Goal: Check status: Check status

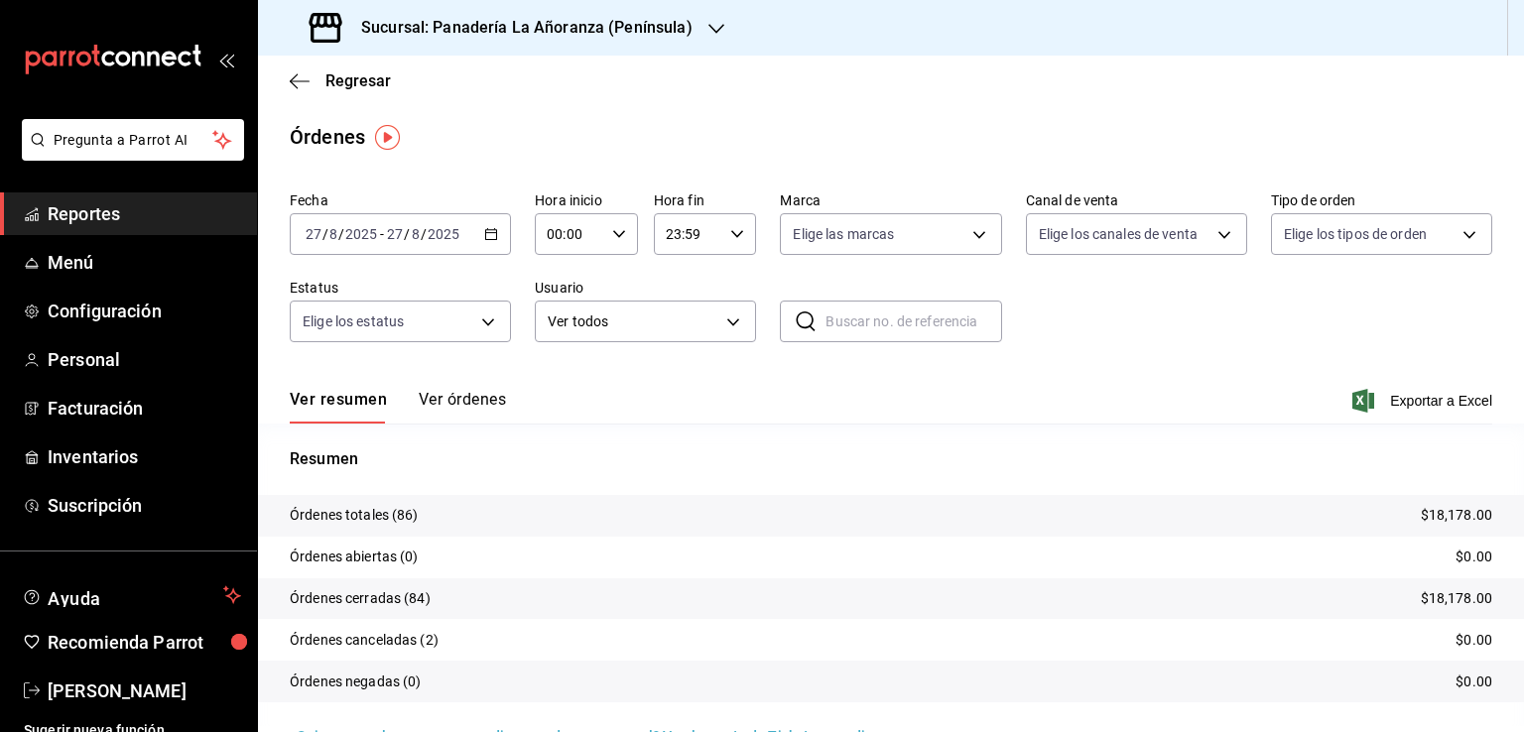
click at [92, 213] on span "Reportes" at bounding box center [144, 213] width 193 height 27
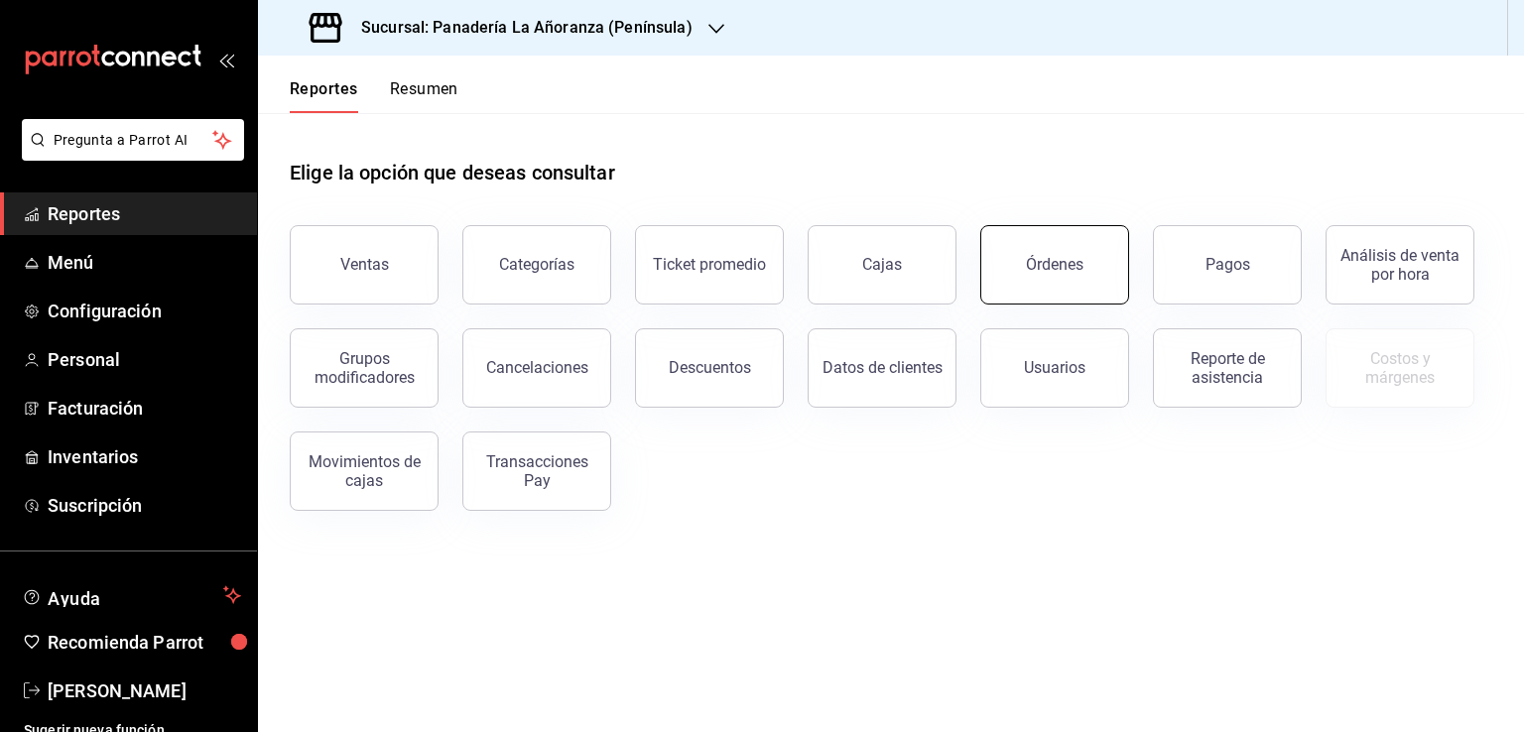
click at [1080, 275] on button "Órdenes" at bounding box center [1054, 264] width 149 height 79
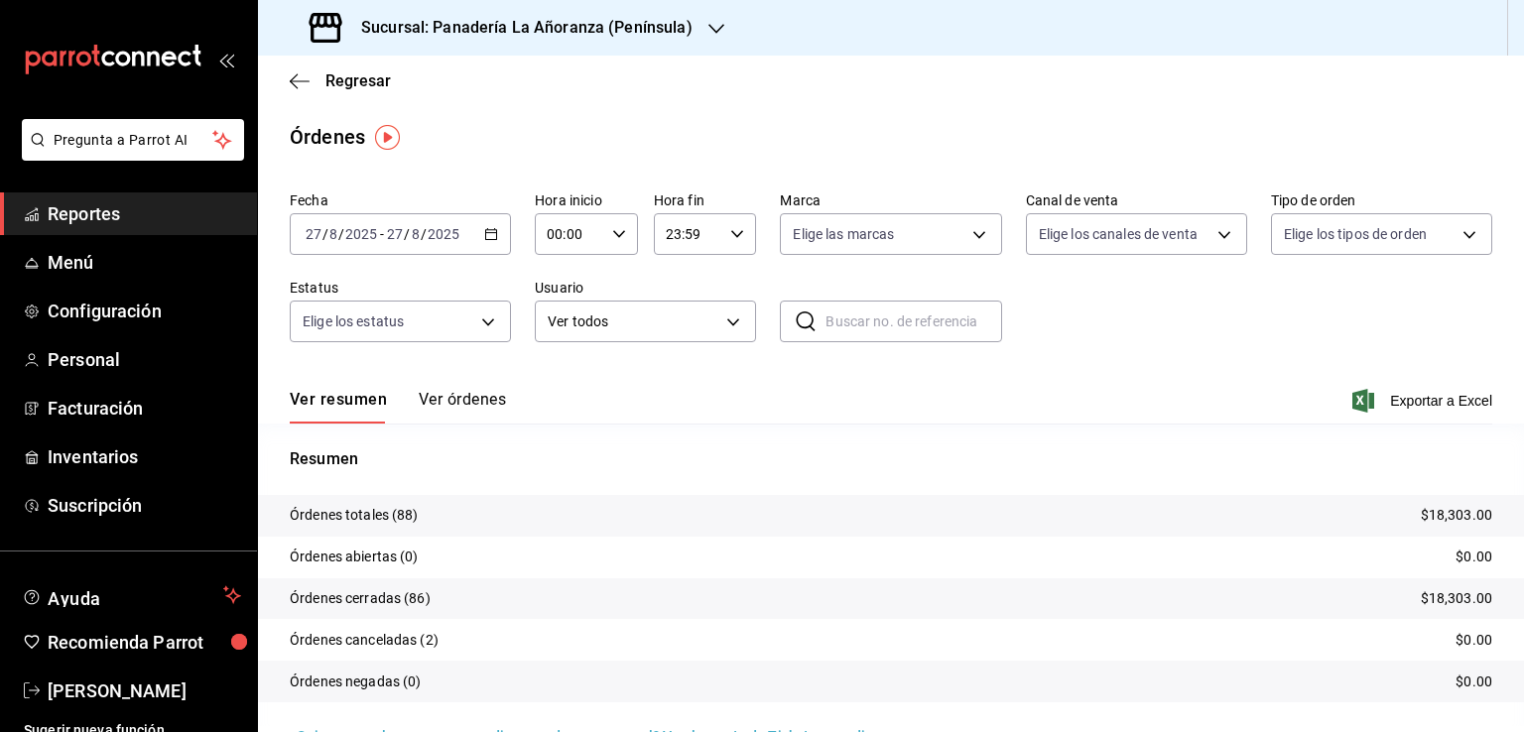
click at [714, 33] on icon "button" at bounding box center [716, 29] width 16 height 16
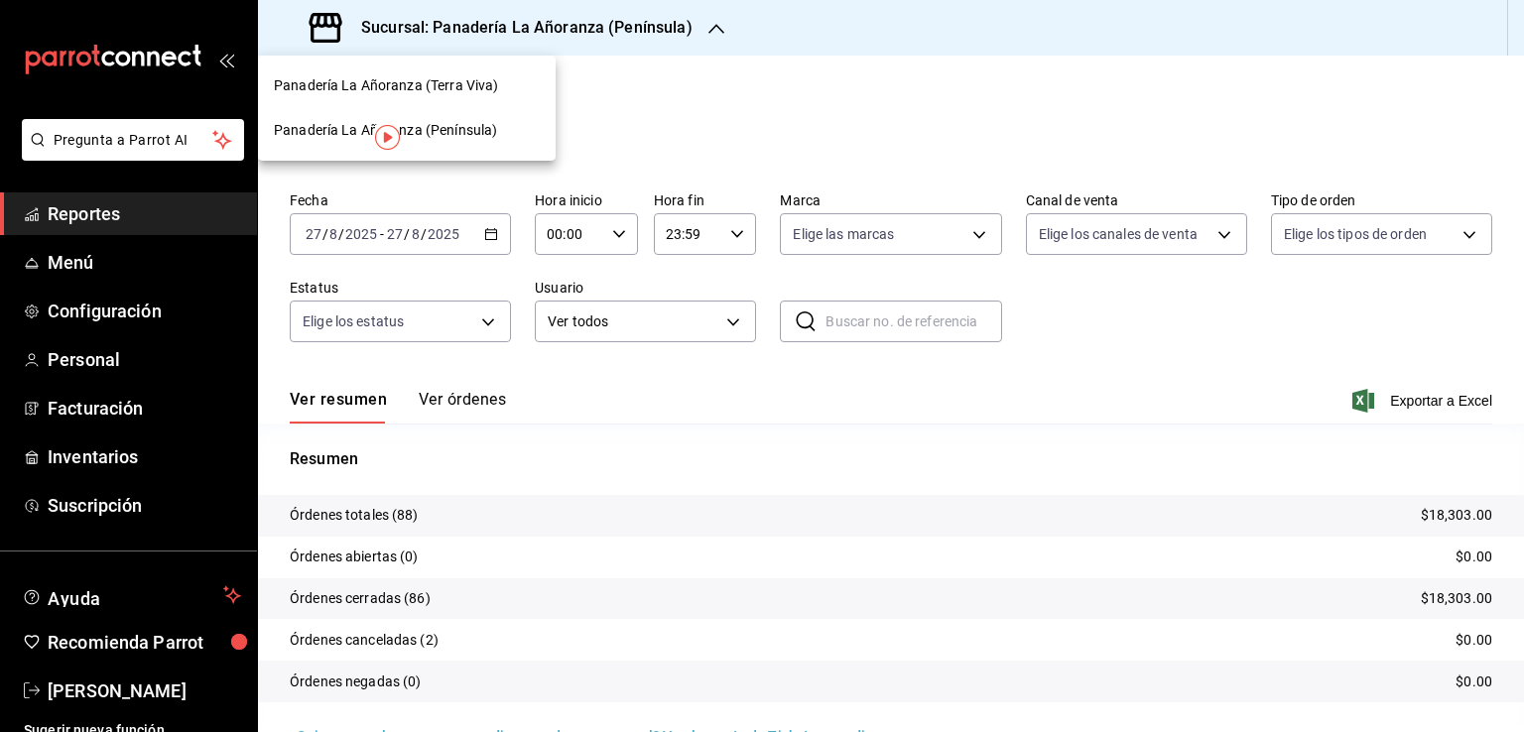
click at [431, 87] on span "Panadería La Añoranza (Terra Viva)" at bounding box center [386, 85] width 224 height 21
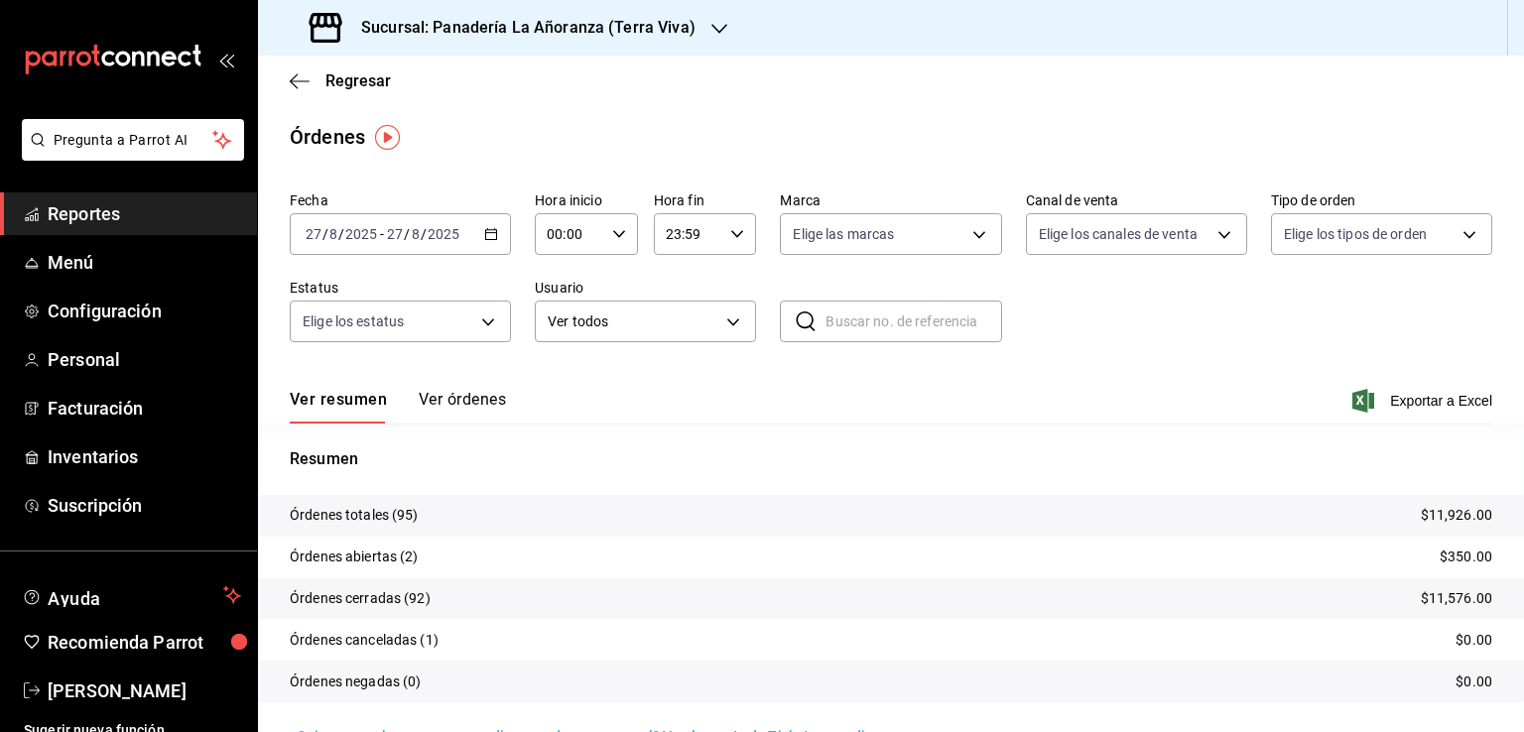
click at [296, 92] on div "Regresar" at bounding box center [891, 81] width 1266 height 51
click at [369, 253] on div "[DATE] [DATE] - [DATE] [DATE]" at bounding box center [400, 234] width 221 height 42
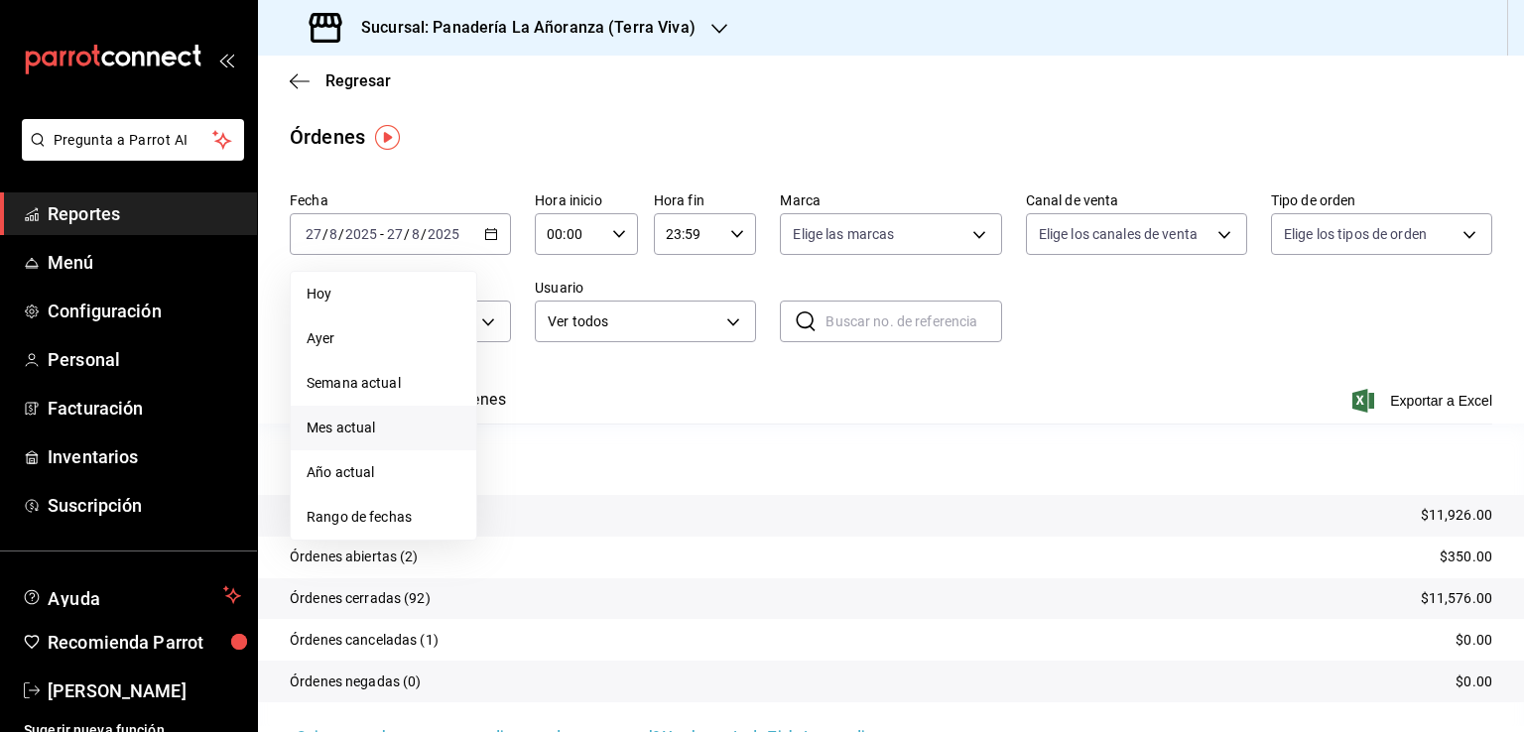
click at [361, 433] on span "Mes actual" at bounding box center [384, 428] width 154 height 21
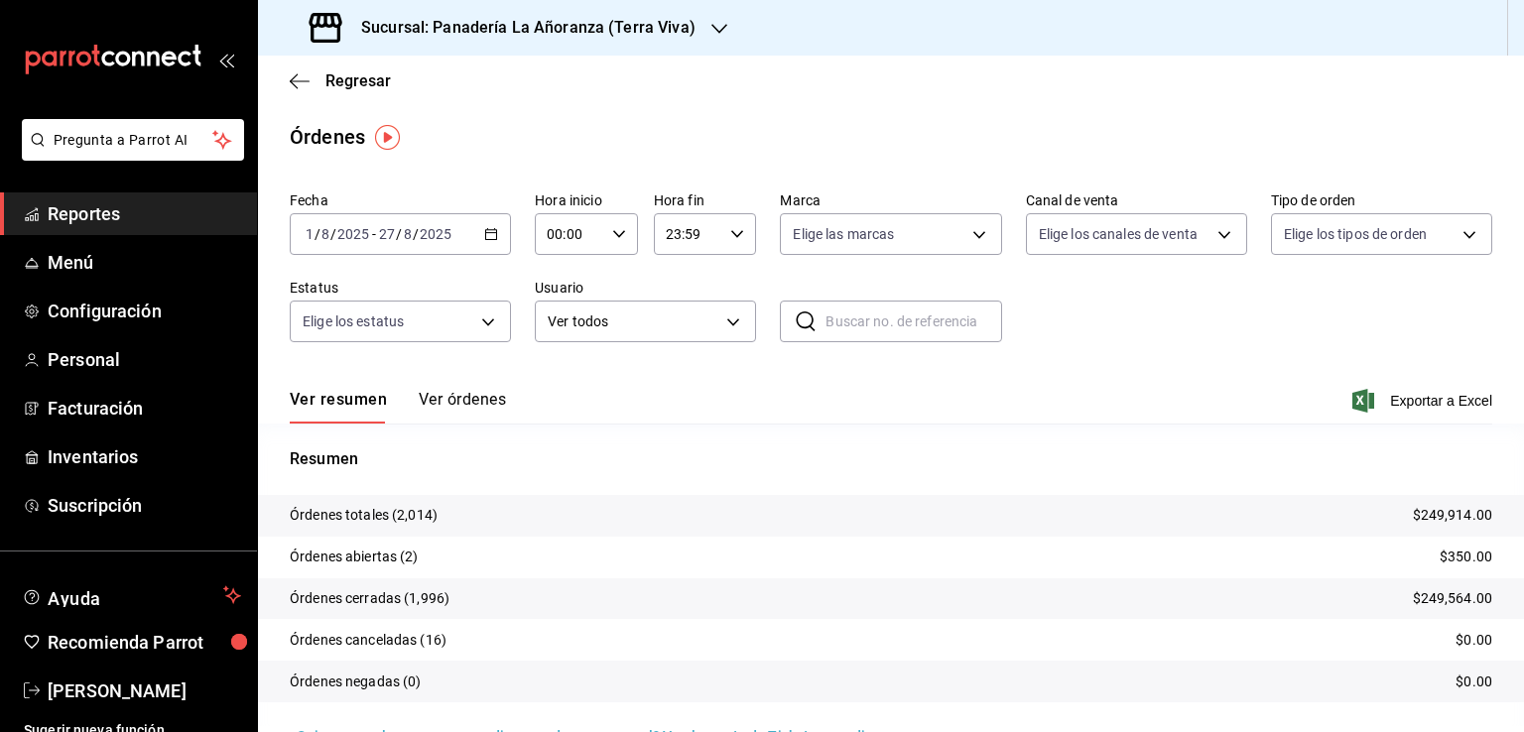
click at [711, 29] on icon "button" at bounding box center [719, 29] width 16 height 10
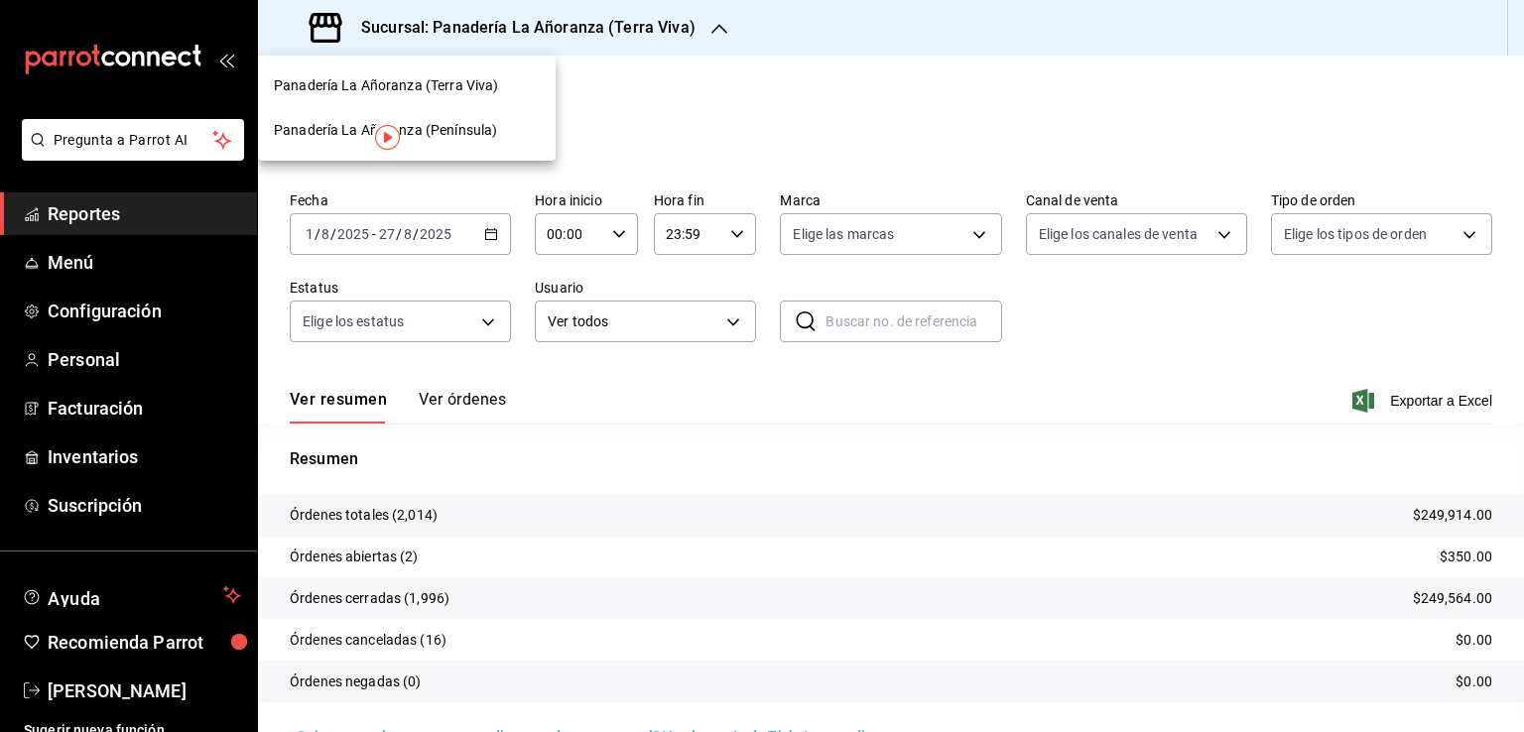
click at [469, 133] on span "Panadería La Añoranza (Península)" at bounding box center [385, 130] width 223 height 21
